Goal: Find specific page/section: Find specific page/section

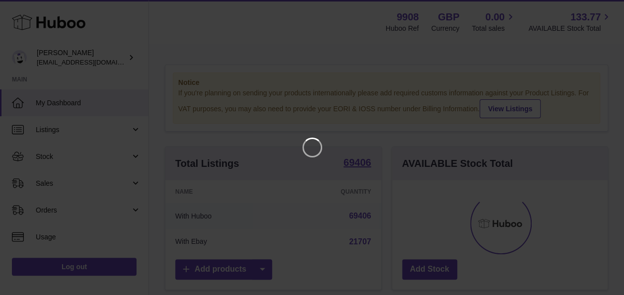
scroll to position [155, 219]
click at [606, 9] on icon "Close" at bounding box center [605, 9] width 12 height 12
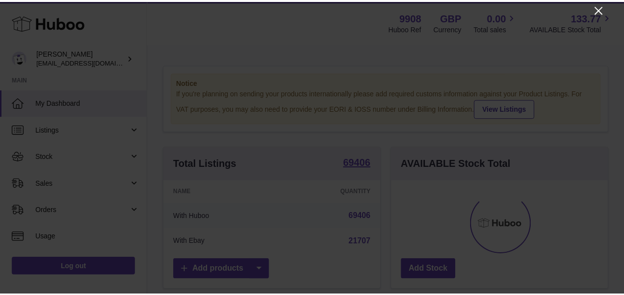
scroll to position [495873, 495812]
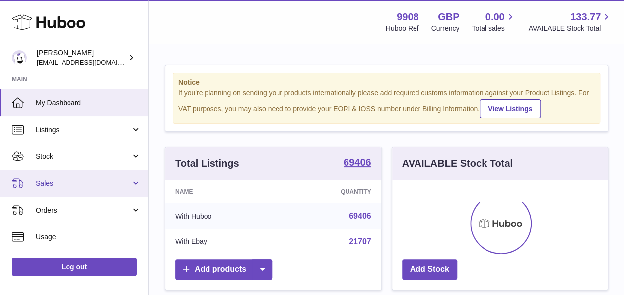
click at [56, 184] on span "Sales" at bounding box center [83, 183] width 95 height 9
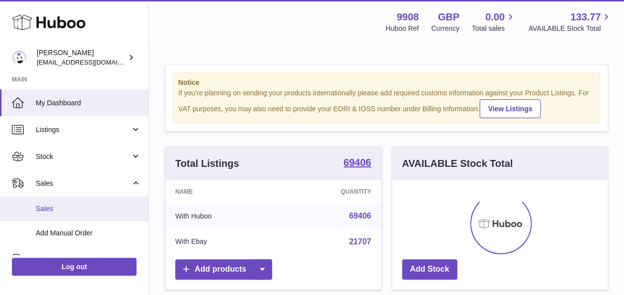
click at [55, 212] on span "Sales" at bounding box center [88, 208] width 105 height 9
